Goal: Share content

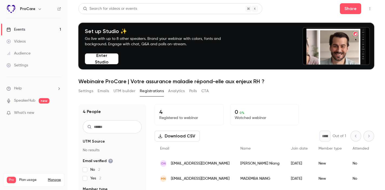
scroll to position [53, 0]
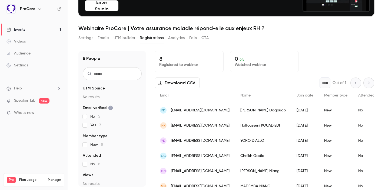
click at [29, 8] on h6 "ProCare" at bounding box center [27, 8] width 15 height 5
click at [25, 31] on div "Events" at bounding box center [15, 29] width 19 height 5
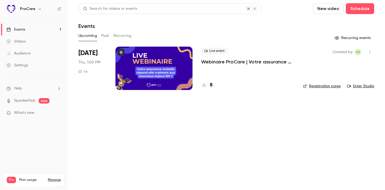
click at [167, 59] on div at bounding box center [153, 68] width 77 height 43
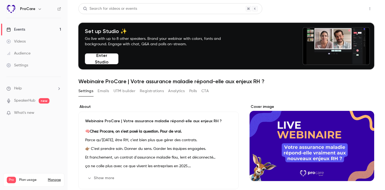
click at [355, 8] on button "Share" at bounding box center [350, 8] width 21 height 11
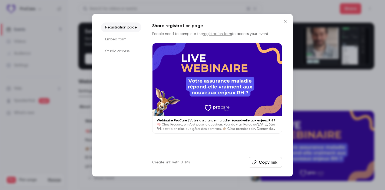
click at [267, 163] on button "Copy link" at bounding box center [265, 162] width 33 height 11
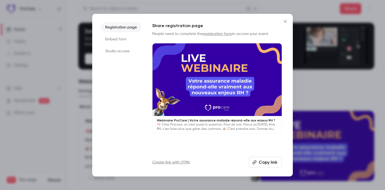
click at [269, 159] on button "Copy link" at bounding box center [265, 162] width 33 height 11
